Goal: Task Accomplishment & Management: Complete application form

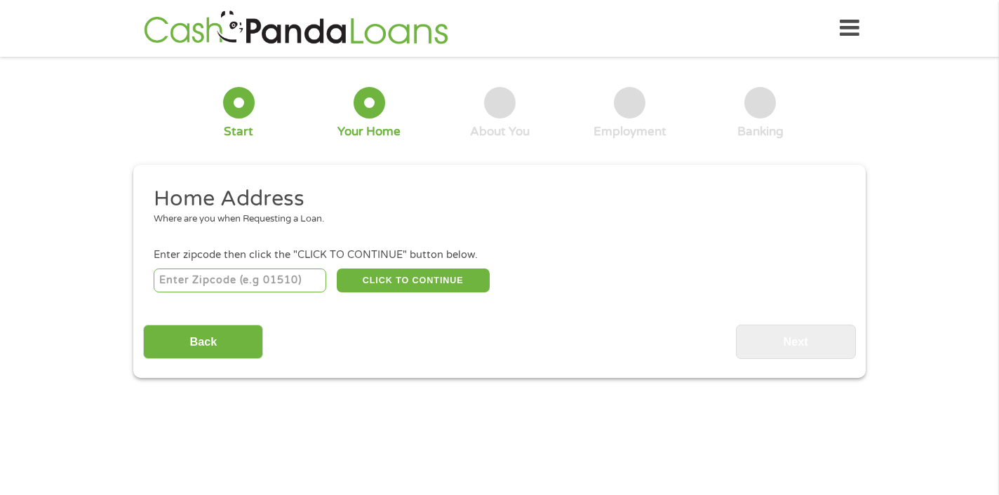
click at [278, 281] on input "number" at bounding box center [240, 281] width 173 height 24
type input "77632"
click at [428, 278] on button "CLICK TO CONTINUE" at bounding box center [413, 281] width 153 height 24
type input "77632"
type input "Orange"
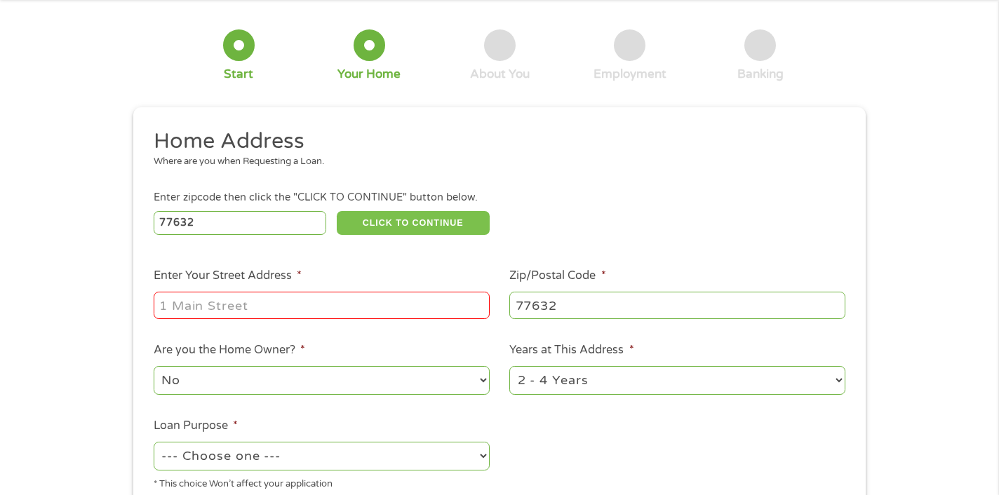
scroll to position [61, 0]
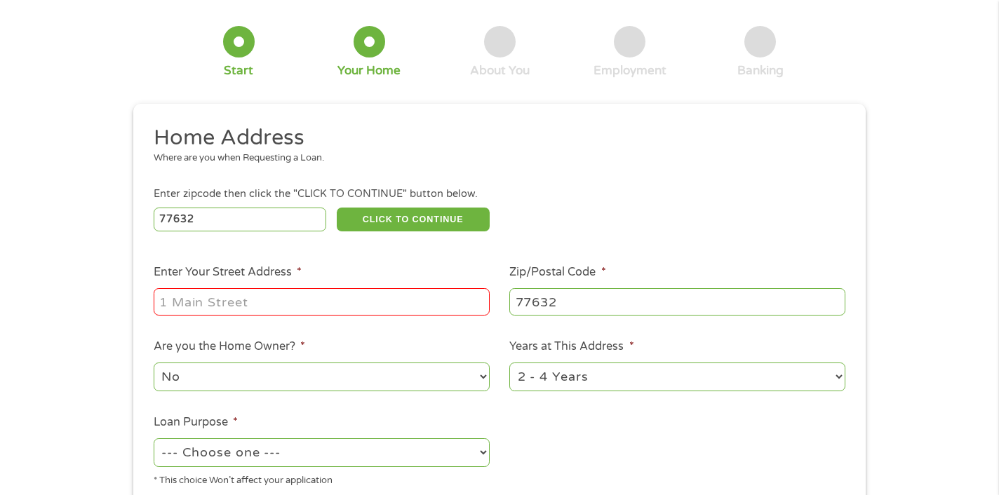
click at [349, 303] on input "Enter Your Street Address *" at bounding box center [322, 301] width 336 height 27
type input "[STREET_ADDRESS][PERSON_NAME]"
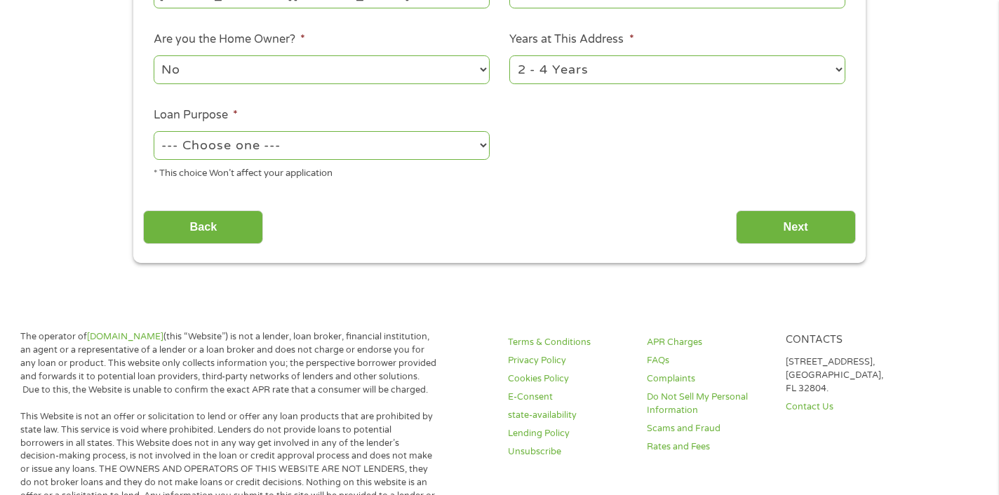
scroll to position [370, 0]
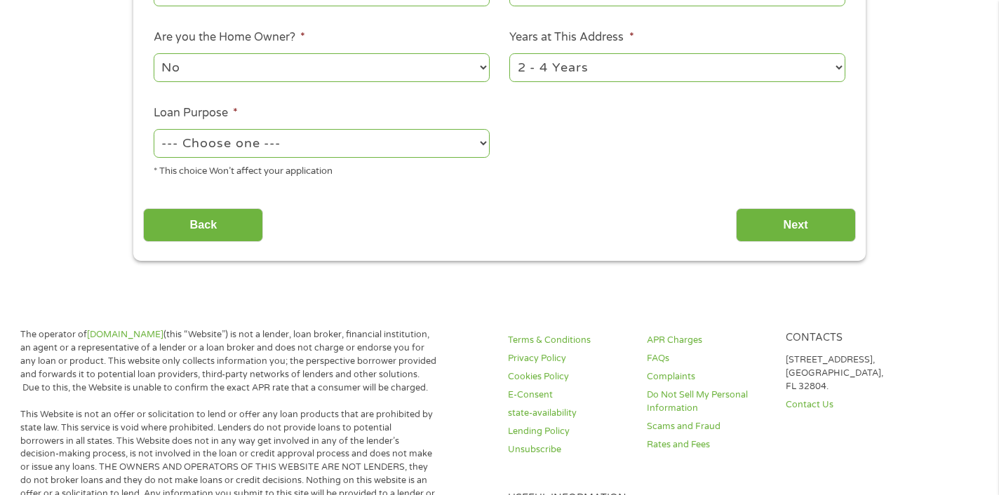
click at [703, 75] on select "1 Year or less 1 - 2 Years 2 - 4 Years Over 4 Years" at bounding box center [677, 67] width 336 height 29
select select "60months"
click at [509, 54] on select "1 Year or less 1 - 2 Years 2 - 4 Years Over 4 Years" at bounding box center [677, 67] width 336 height 29
click at [388, 150] on select "--- Choose one --- Pay Bills Debt Consolidation Home Improvement Major Purchase…" at bounding box center [322, 143] width 336 height 29
select select "other"
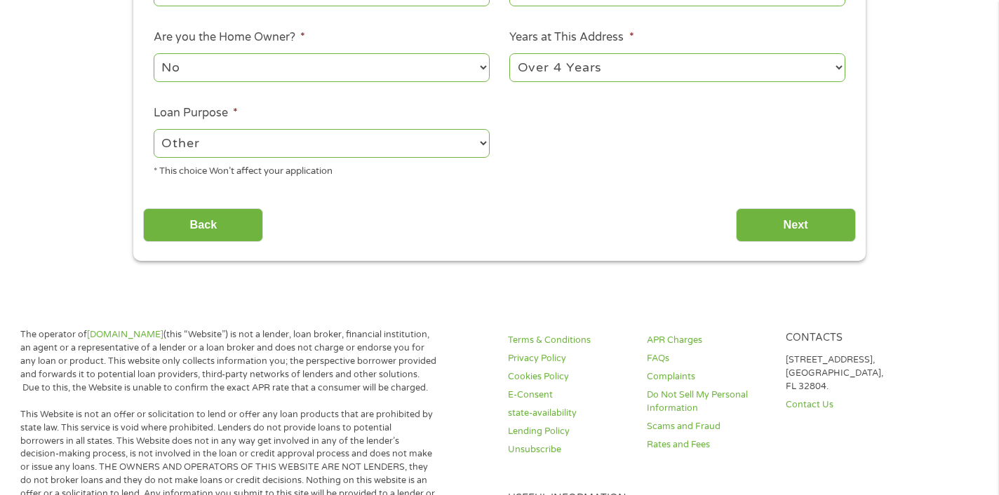
click at [154, 130] on select "--- Choose one --- Pay Bills Debt Consolidation Home Improvement Major Purchase…" at bounding box center [322, 143] width 336 height 29
click at [765, 224] on input "Next" at bounding box center [796, 225] width 120 height 34
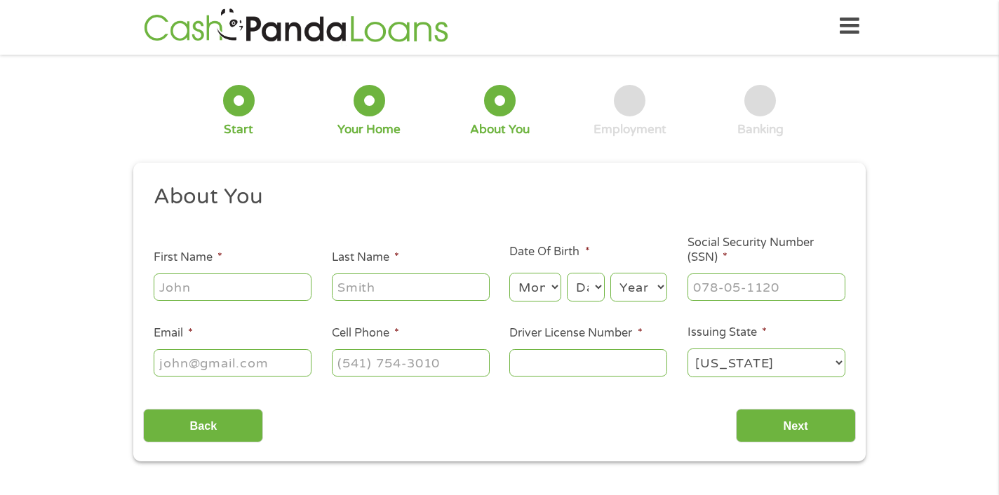
scroll to position [0, 0]
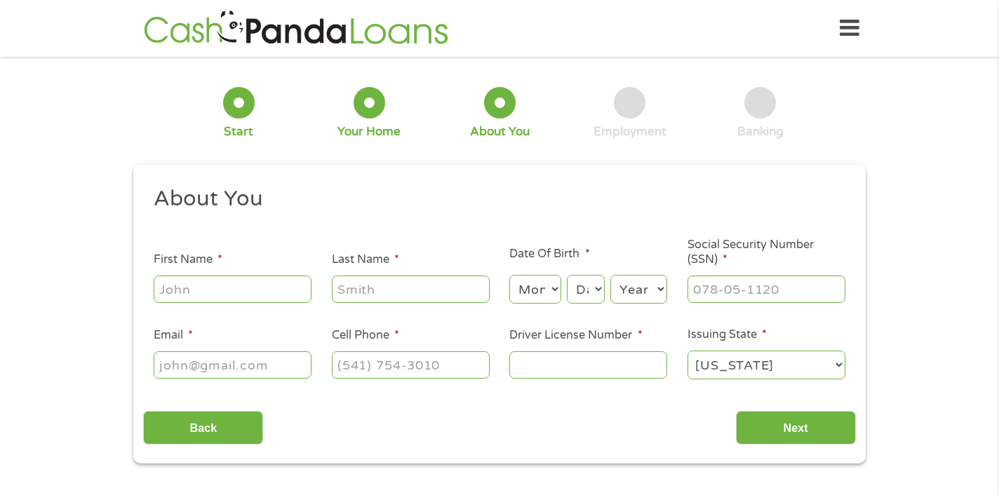
click at [245, 297] on input "First Name *" at bounding box center [233, 289] width 158 height 27
type input "[PERSON_NAME]"
type input "[EMAIL_ADDRESS][DOMAIN_NAME]"
type input "[PHONE_NUMBER]"
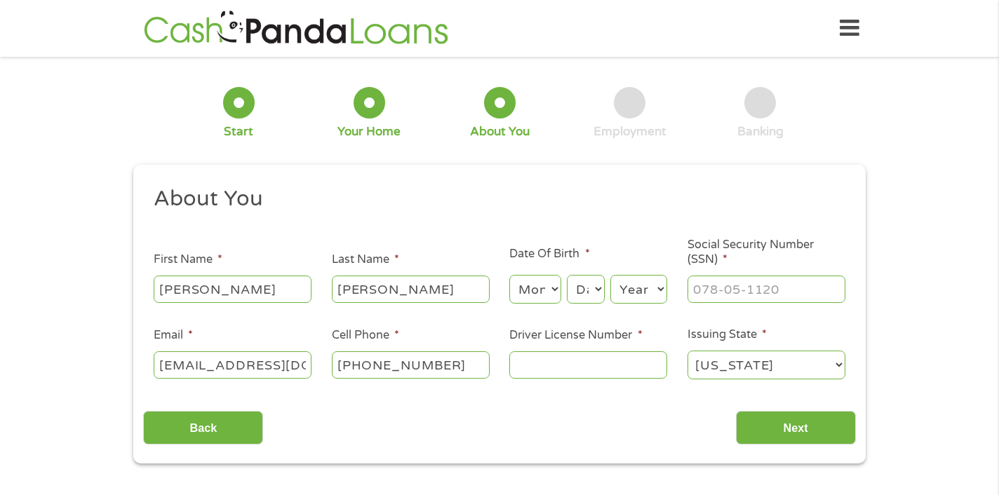
click at [308, 370] on input "[EMAIL_ADDRESS][DOMAIN_NAME]" at bounding box center [233, 364] width 158 height 27
click at [292, 370] on input "Tiffany4271@m" at bounding box center [233, 364] width 158 height 27
type input "[EMAIL_ADDRESS][DOMAIN_NAME]"
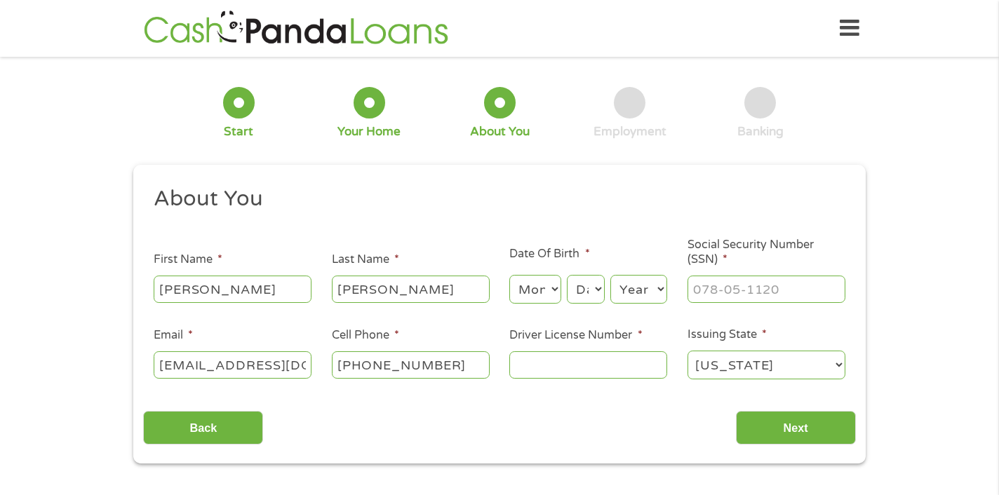
click at [530, 376] on input "Driver License Number *" at bounding box center [588, 364] width 158 height 27
type input "02760280"
click at [537, 287] on select "Month 1 2 3 4 5 6 7 8 9 10 11 12" at bounding box center [534, 289] width 51 height 29
click at [703, 292] on input "___-__-____" at bounding box center [766, 289] width 158 height 27
type input "455-85-8479"
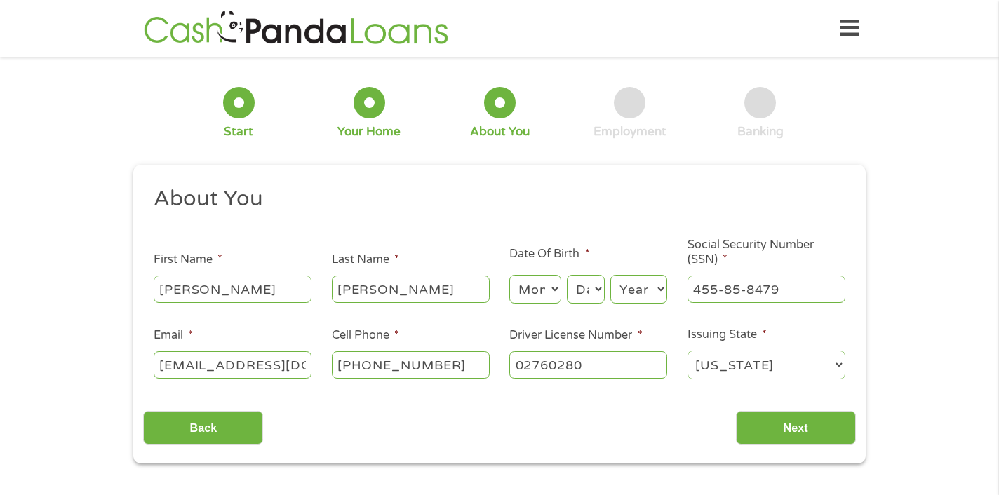
click at [543, 286] on select "Month 1 2 3 4 5 6 7 8 9 10 11 12" at bounding box center [534, 289] width 51 height 29
select select "9"
click at [509, 276] on select "Month 1 2 3 4 5 6 7 8 9 10 11 12" at bounding box center [534, 289] width 51 height 29
click at [583, 286] on select "Day 1 2 3 4 5 6 7 8 9 10 11 12 13 14 15 16 17 18 19 20 21 22 23 24 25 26 27 28 …" at bounding box center [586, 289] width 38 height 29
select select "7"
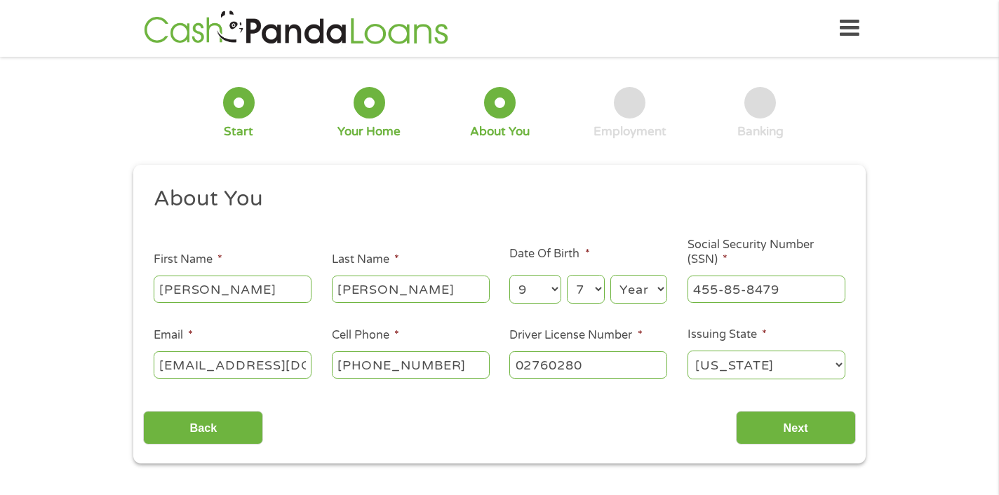
click at [567, 276] on select "Day 1 2 3 4 5 6 7 8 9 10 11 12 13 14 15 16 17 18 19 20 21 22 23 24 25 26 27 28 …" at bounding box center [586, 289] width 38 height 29
click at [637, 288] on select "Year [DATE] 2006 2005 2004 2003 2002 2001 2000 1999 1998 1997 1996 1995 1994 19…" at bounding box center [638, 289] width 57 height 29
select select "1976"
click at [610, 276] on select "Year [DATE] 2006 2005 2004 2003 2002 2001 2000 1999 1998 1997 1996 1995 1994 19…" at bounding box center [638, 289] width 57 height 29
click at [662, 430] on div "Back Next" at bounding box center [499, 422] width 712 height 44
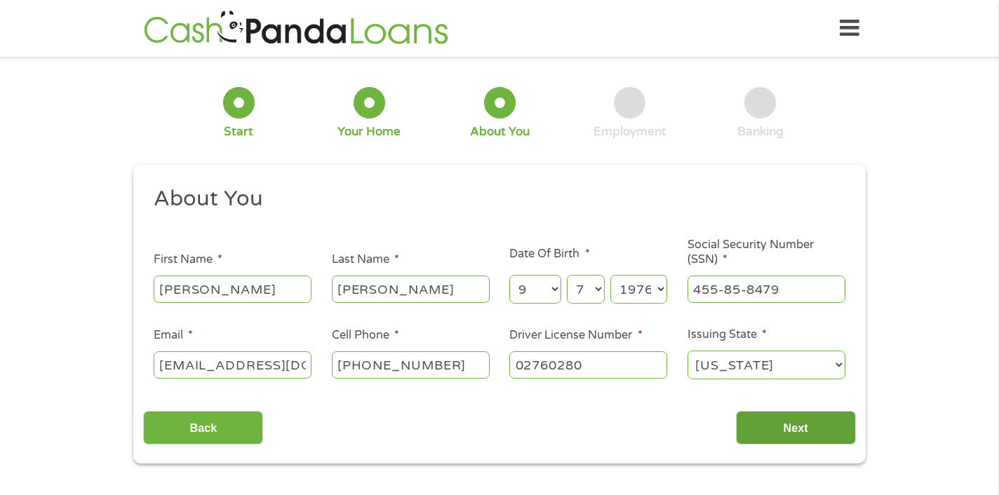
click at [793, 428] on input "Next" at bounding box center [796, 428] width 120 height 34
click at [789, 426] on input "Next" at bounding box center [796, 428] width 120 height 34
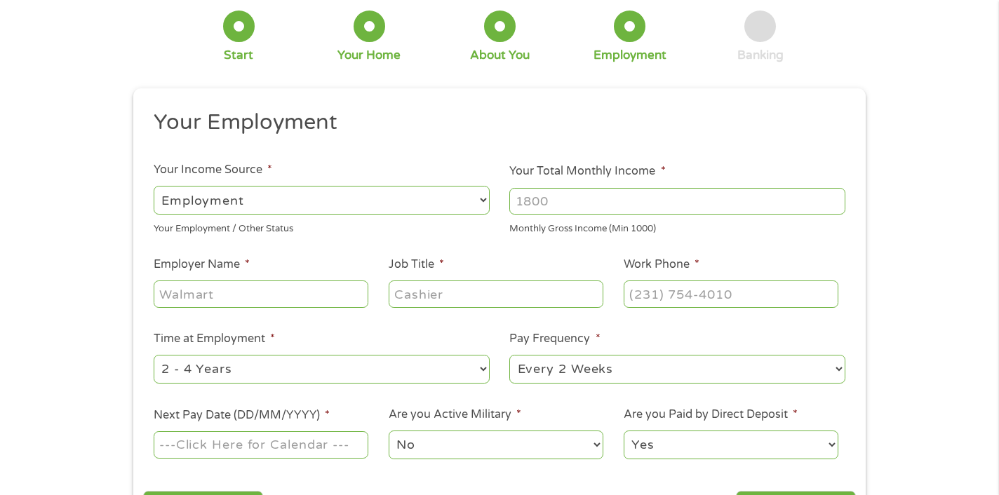
scroll to position [82, 0]
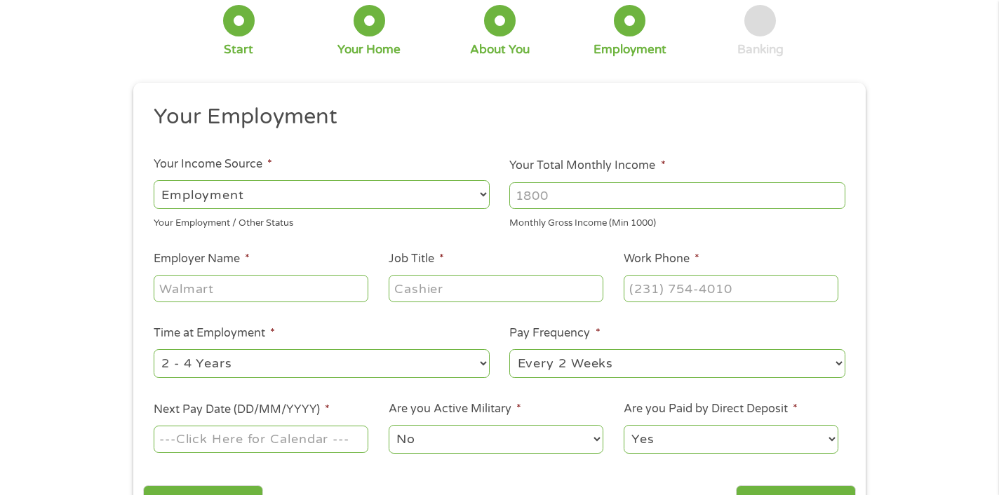
click at [322, 189] on select "--- Choose one --- Employment [DEMOGRAPHIC_DATA] Benefits" at bounding box center [322, 194] width 336 height 29
click at [154, 180] on select "--- Choose one --- Employment [DEMOGRAPHIC_DATA] Benefits" at bounding box center [322, 194] width 336 height 29
click at [539, 194] on input "Your Total Monthly Income *" at bounding box center [677, 195] width 336 height 27
drag, startPoint x: 629, startPoint y: 200, endPoint x: 480, endPoint y: 203, distance: 149.4
click at [480, 202] on ul "Your Employment Your Income Source * --- Choose one --- Employment [DEMOGRAPHIC…" at bounding box center [499, 284] width 712 height 363
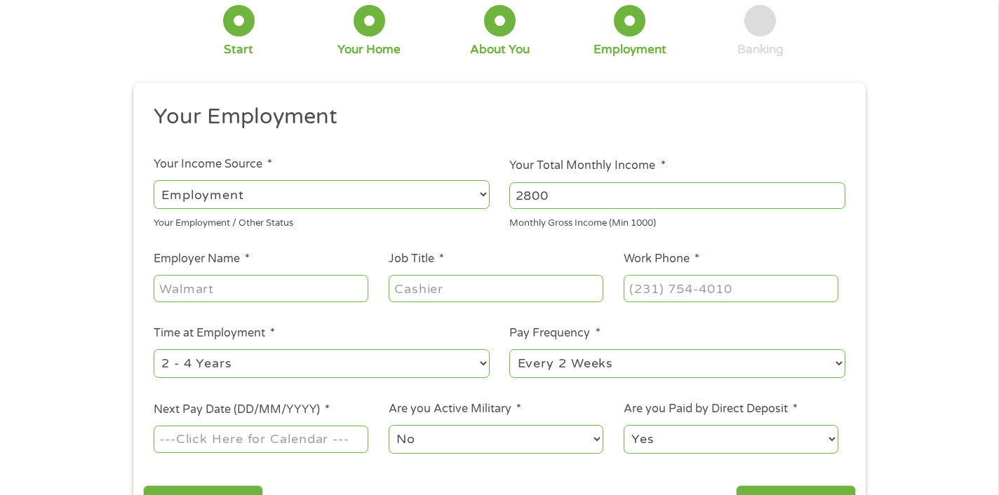
type input "2800"
click at [292, 290] on input "Employer Name *" at bounding box center [261, 288] width 215 height 27
type input "fiserv"
click at [500, 287] on input "Job Title *" at bounding box center [496, 288] width 215 height 27
type input "customer service"
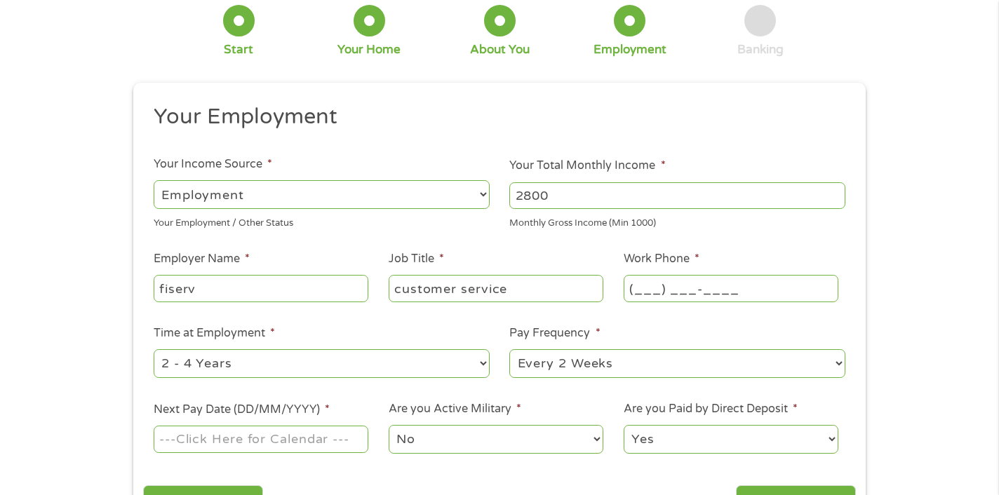
click at [644, 294] on input "(___) ___-____" at bounding box center [731, 288] width 215 height 27
type input "[PHONE_NUMBER]"
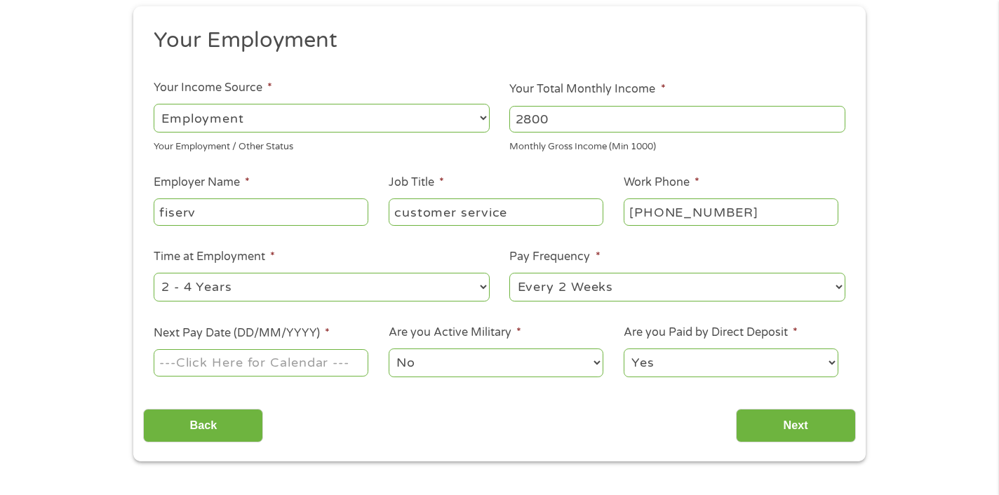
scroll to position [180, 0]
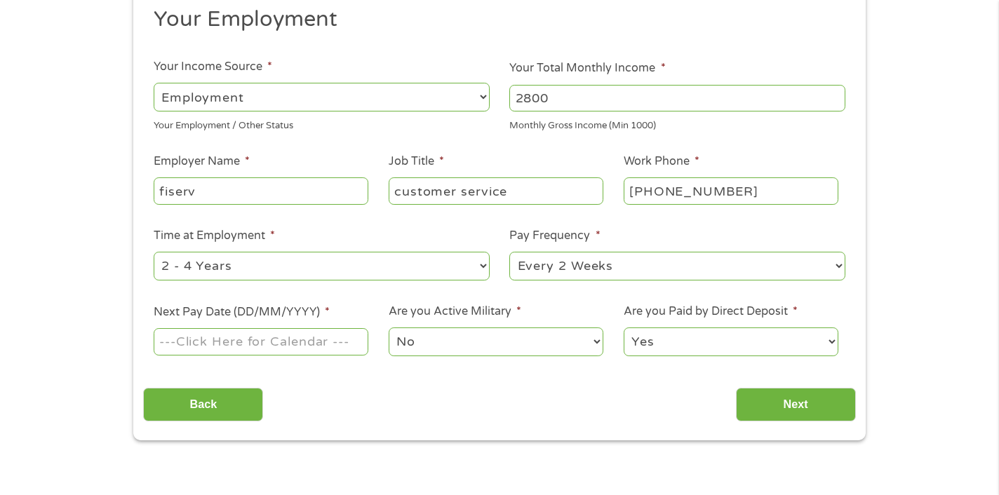
click at [309, 272] on select "--- Choose one --- 1 Year or less 1 - 2 Years 2 - 4 Years Over 4 Years" at bounding box center [322, 266] width 336 height 29
select select "60months"
click at [154, 252] on select "--- Choose one --- 1 Year or less 1 - 2 Years 2 - 4 Years Over 4 Years" at bounding box center [322, 266] width 336 height 29
click at [708, 267] on select "--- Choose one --- Every 2 Weeks Every Week Monthly Semi-Monthly" at bounding box center [677, 266] width 336 height 29
click at [509, 252] on select "--- Choose one --- Every 2 Weeks Every Week Monthly Semi-Monthly" at bounding box center [677, 266] width 336 height 29
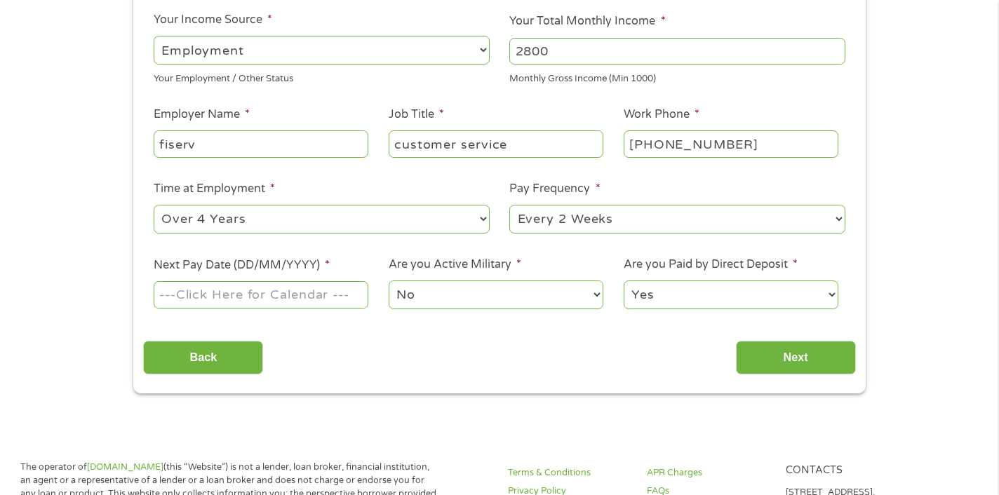
scroll to position [228, 0]
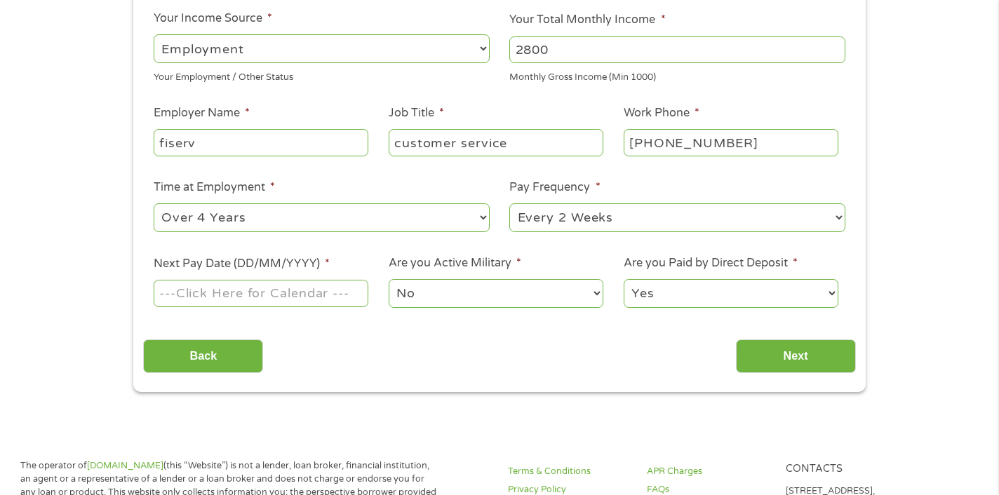
click at [313, 290] on input "Next Pay Date (DD/MM/YYYY) *" at bounding box center [261, 293] width 215 height 27
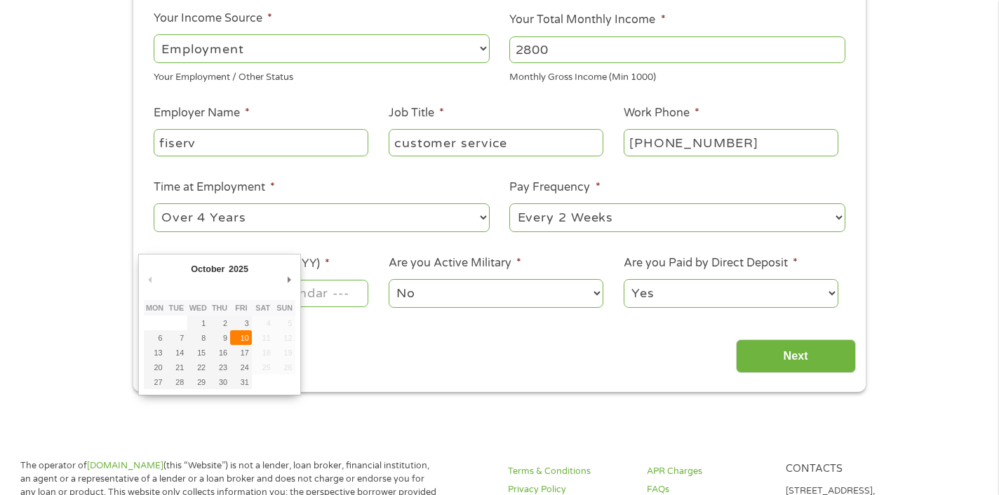
type input "[DATE]"
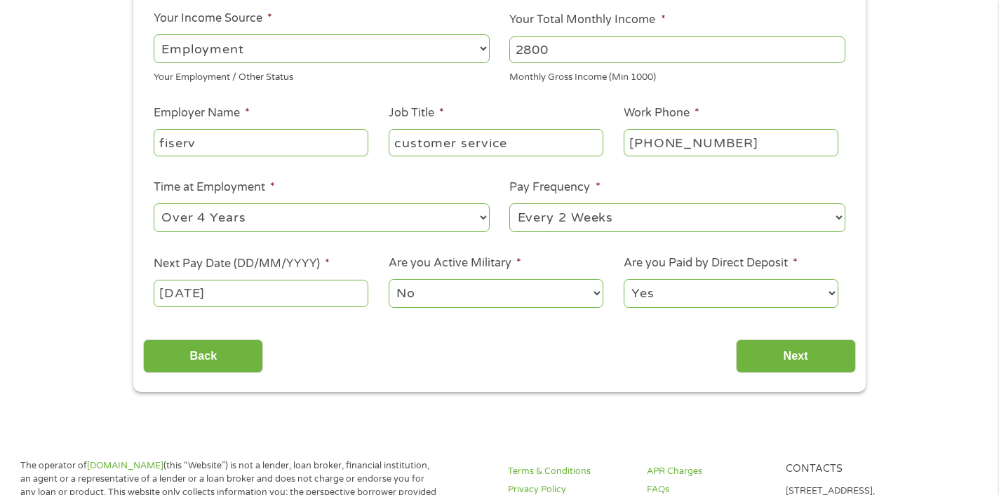
click at [486, 288] on select "No Yes" at bounding box center [496, 293] width 215 height 29
click at [389, 279] on select "No Yes" at bounding box center [496, 293] width 215 height 29
click at [722, 286] on select "Yes No" at bounding box center [731, 293] width 215 height 29
click at [779, 358] on input "Next" at bounding box center [796, 356] width 120 height 34
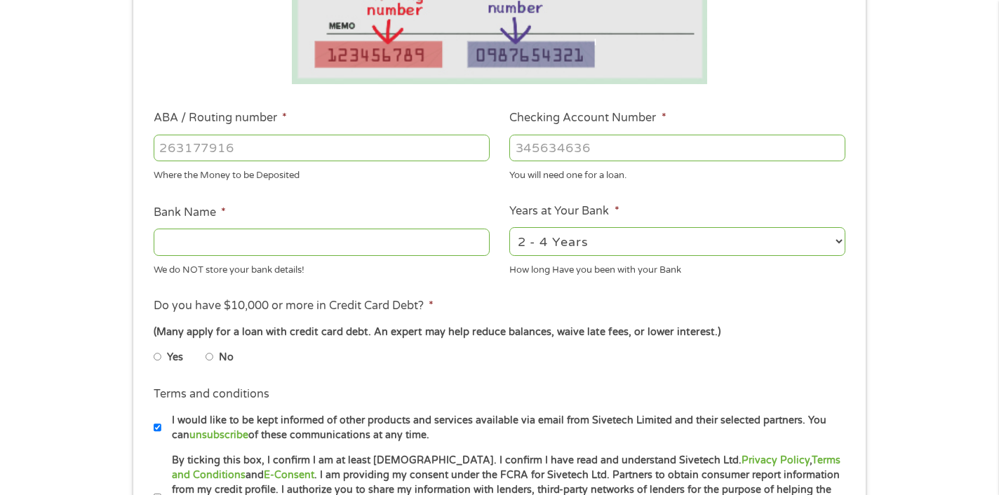
scroll to position [343, 0]
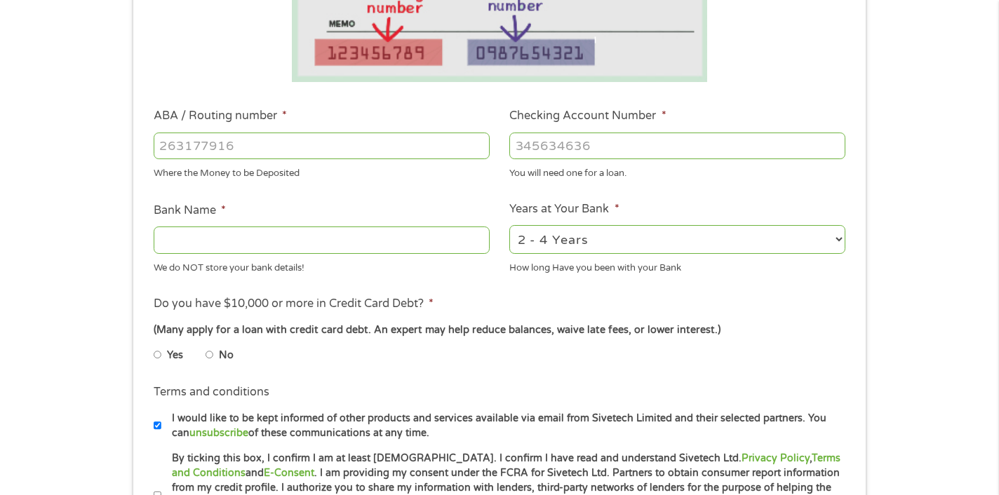
click at [248, 152] on input "ABA / Routing number *" at bounding box center [322, 146] width 336 height 27
click at [591, 149] on input "Checking Account Number *" at bounding box center [677, 146] width 336 height 27
type input "5588253202"
click at [245, 137] on input "ABA / Routing number *" at bounding box center [322, 146] width 336 height 27
type input "111"
